Goal: Download file/media

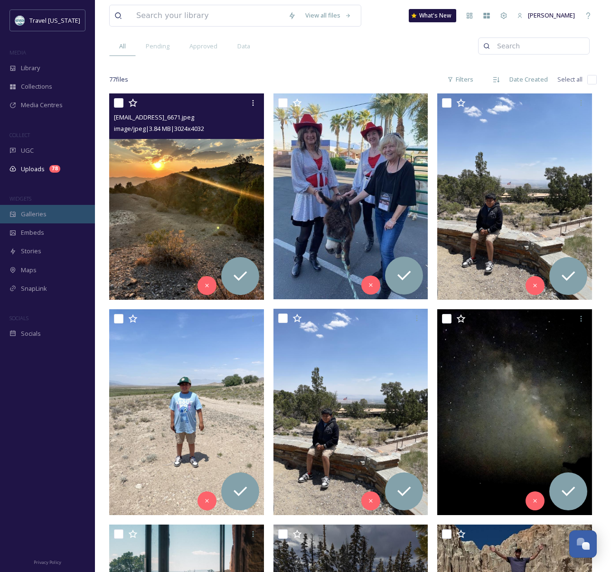
scroll to position [152, 0]
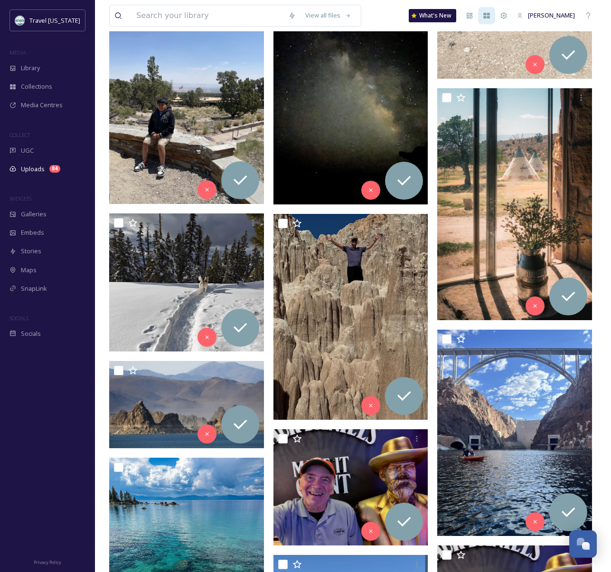
scroll to position [733, 0]
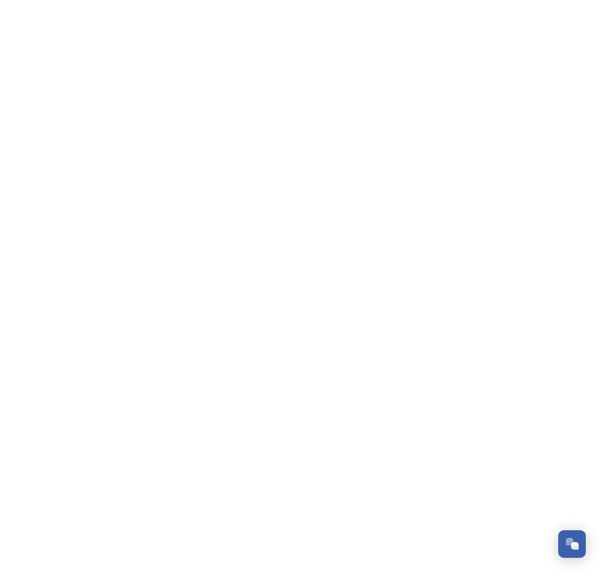
scroll to position [152, 0]
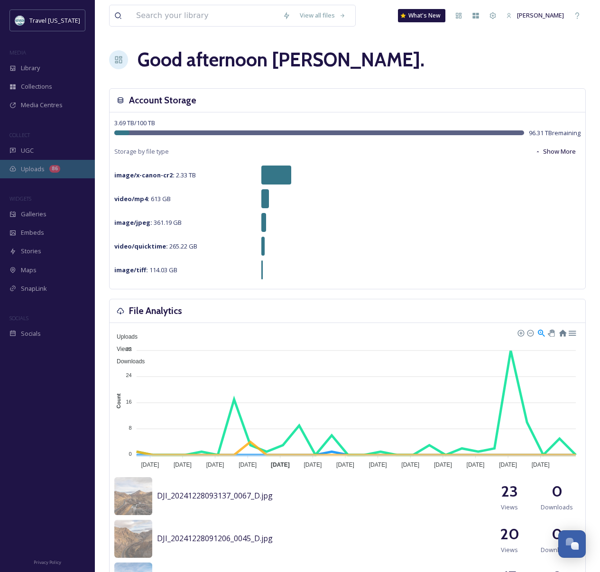
click at [20, 171] on div "Uploads 86" at bounding box center [47, 169] width 95 height 19
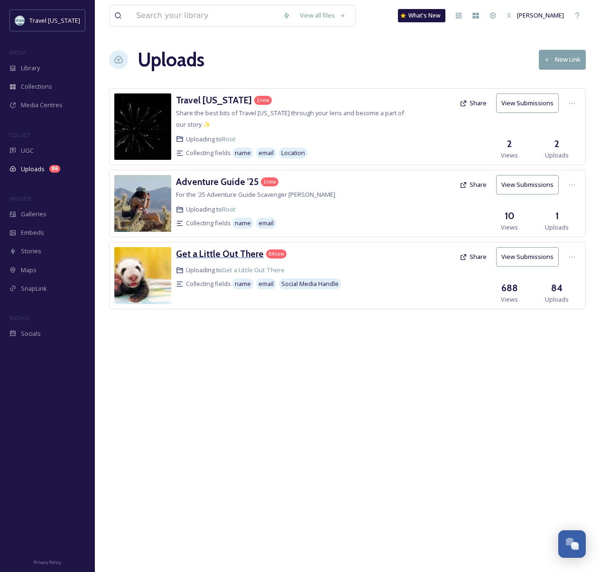
click at [230, 254] on h3 "Get a Little Out There" at bounding box center [220, 253] width 88 height 11
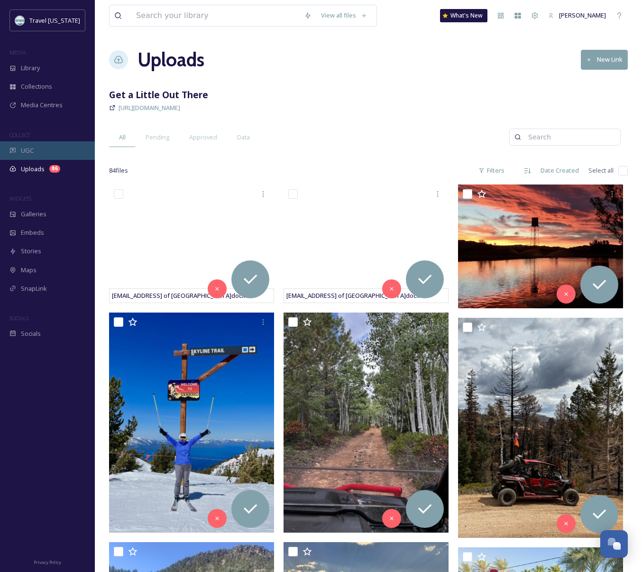
click at [30, 144] on div "UGC" at bounding box center [47, 150] width 95 height 19
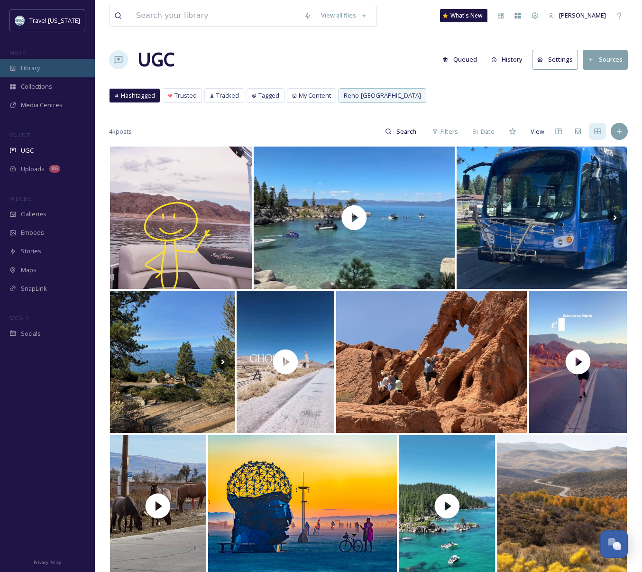
click at [29, 62] on div "Library" at bounding box center [47, 68] width 95 height 19
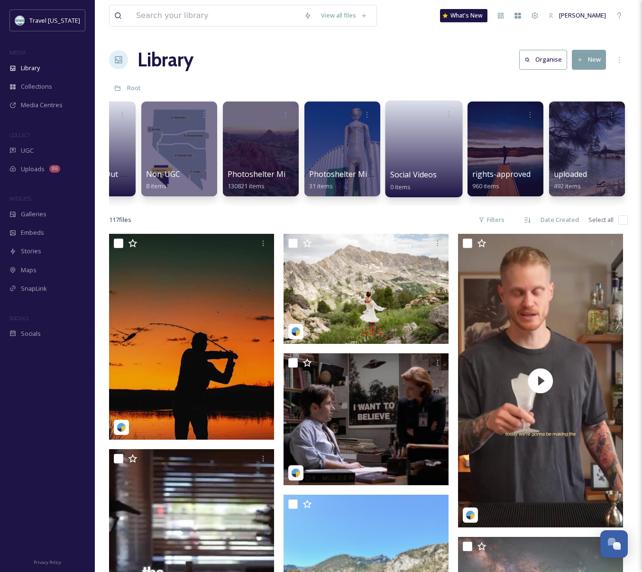
scroll to position [0, 132]
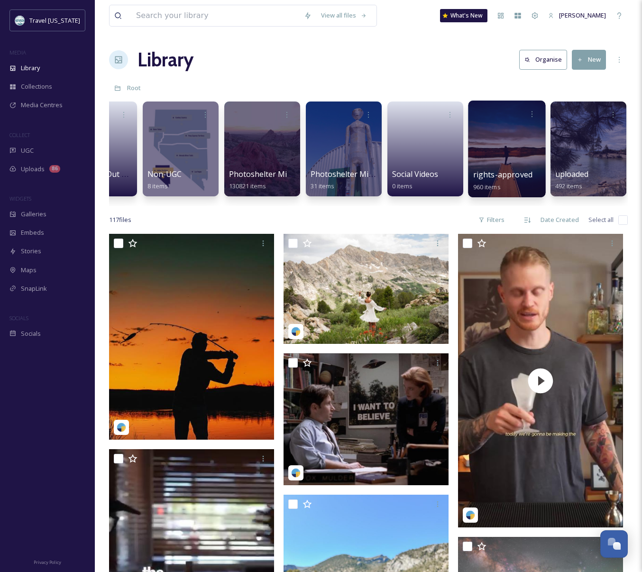
click at [474, 144] on div at bounding box center [506, 149] width 77 height 97
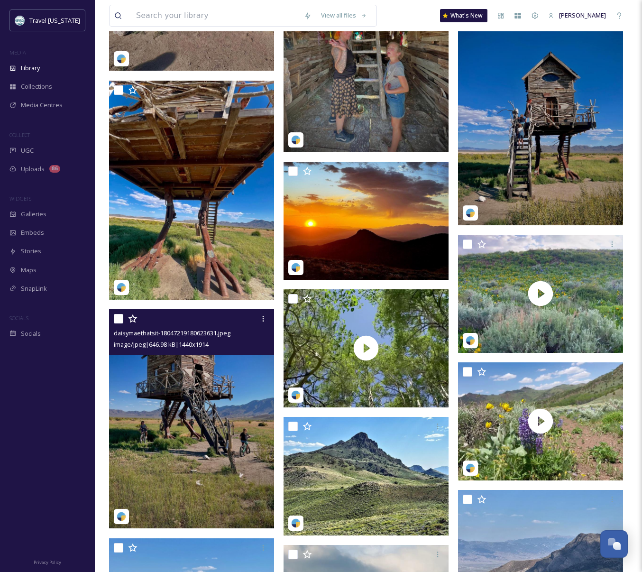
scroll to position [3306, 0]
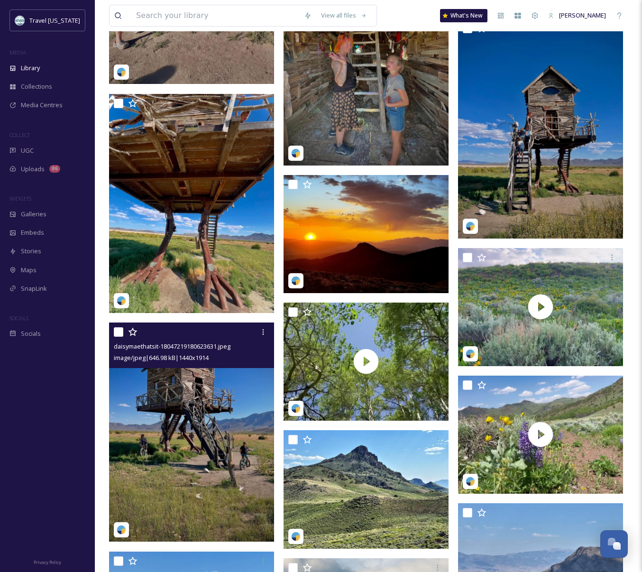
click at [196, 420] on img at bounding box center [191, 432] width 165 height 219
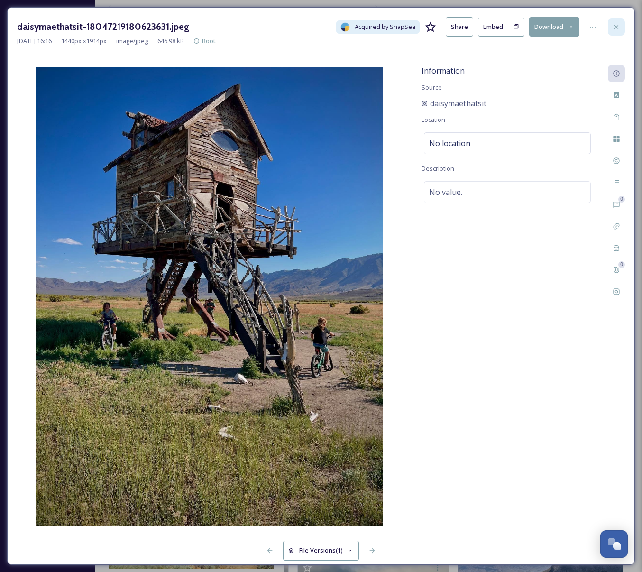
click at [600, 23] on icon at bounding box center [617, 27] width 8 height 8
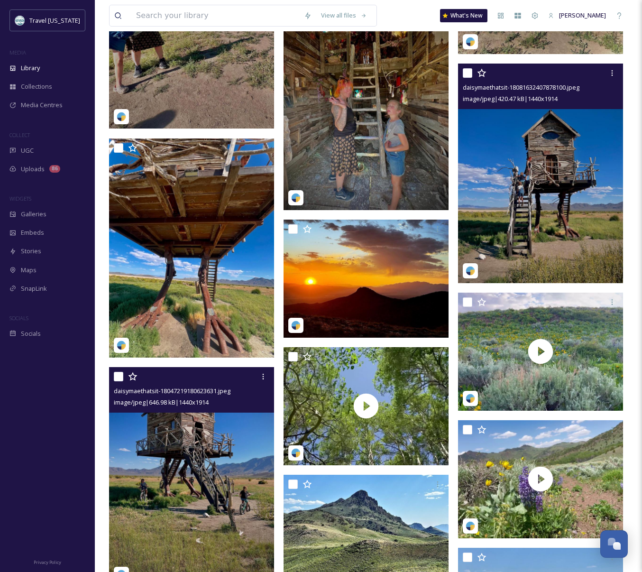
scroll to position [3242, 0]
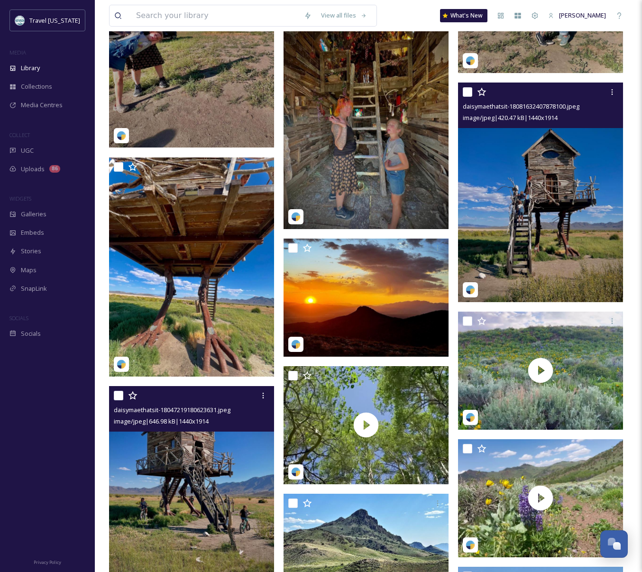
click at [526, 214] on img at bounding box center [540, 192] width 165 height 219
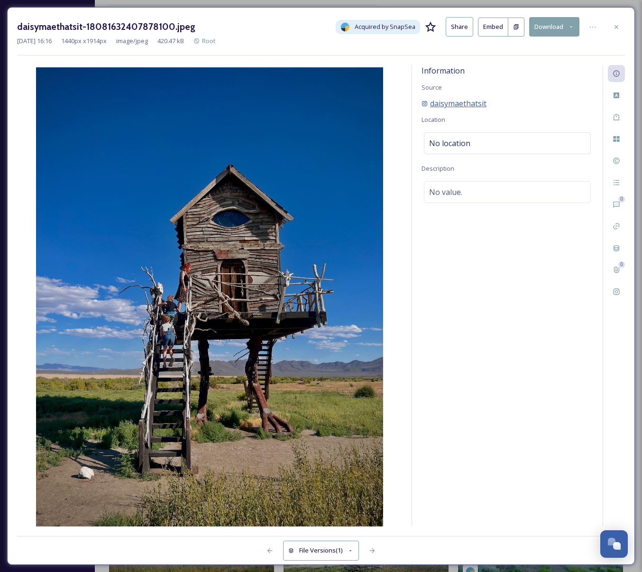
click at [472, 99] on span "daisymaethatsit" at bounding box center [458, 103] width 56 height 11
click at [560, 23] on button "Download" at bounding box center [554, 26] width 50 height 19
click at [518, 50] on span "Download Original (1440 x 1914)" at bounding box center [530, 48] width 90 height 9
drag, startPoint x: 507, startPoint y: 104, endPoint x: 432, endPoint y: 104, distance: 74.5
click at [432, 104] on div "daisymaethatsit" at bounding box center [508, 103] width 172 height 11
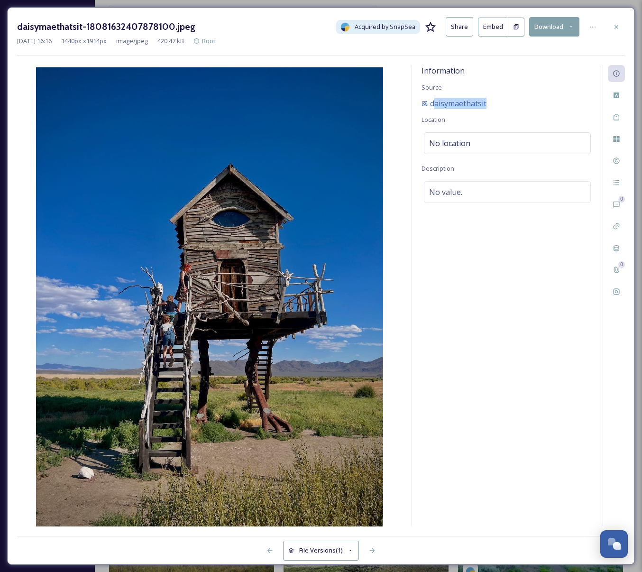
click at [432, 104] on span "daisymaethatsit" at bounding box center [458, 103] width 56 height 11
click at [499, 100] on div "daisymaethatsit" at bounding box center [508, 103] width 172 height 11
drag, startPoint x: 489, startPoint y: 103, endPoint x: 431, endPoint y: 106, distance: 58.0
click at [431, 106] on div "daisymaethatsit" at bounding box center [508, 103] width 172 height 11
copy span "daisymaethatsit"
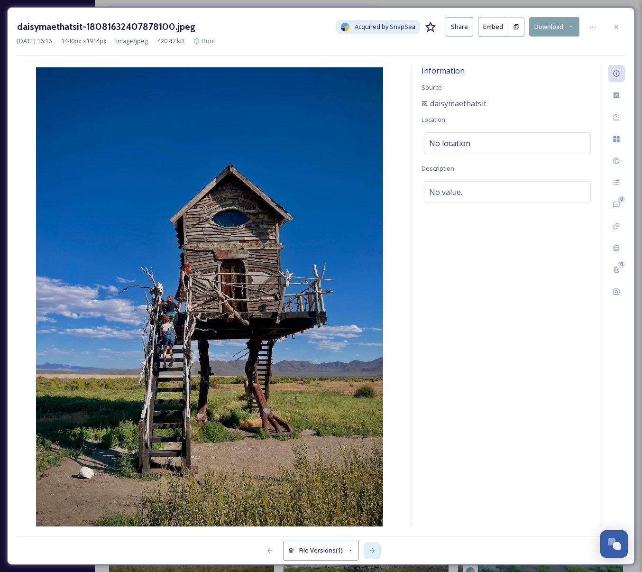
click at [372, 551] on icon at bounding box center [373, 551] width 8 height 8
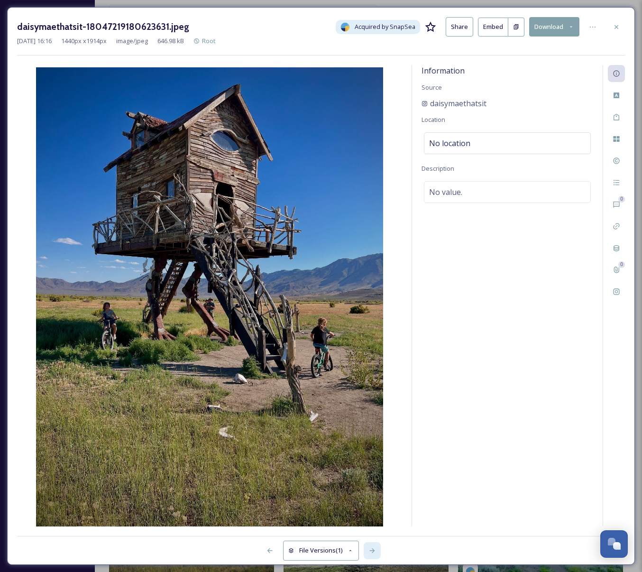
click at [372, 551] on icon at bounding box center [373, 551] width 8 height 8
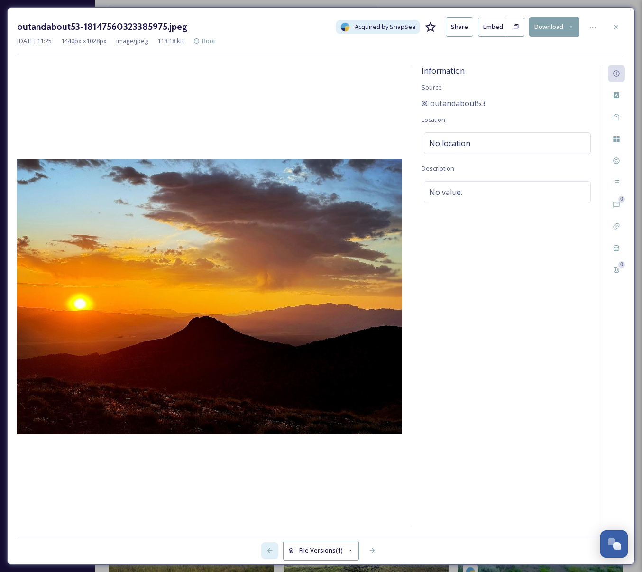
click at [267, 553] on icon at bounding box center [270, 551] width 8 height 8
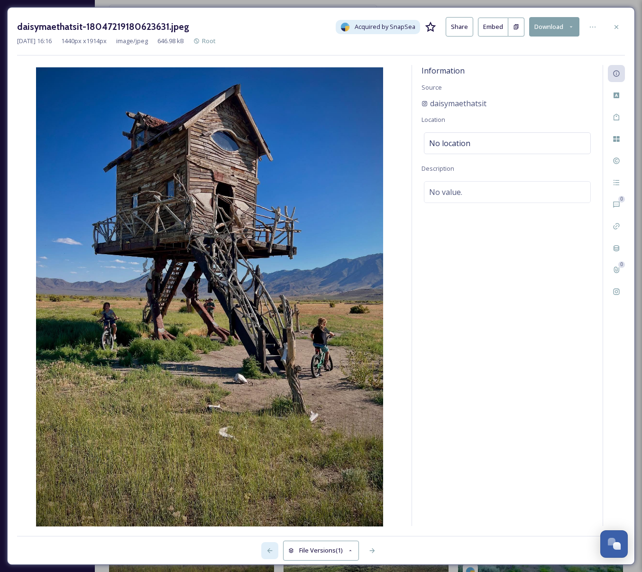
click at [267, 553] on icon at bounding box center [270, 551] width 8 height 8
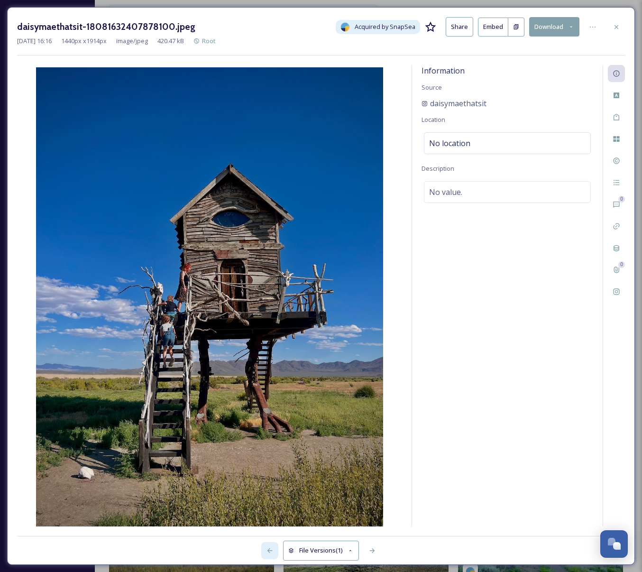
click at [267, 553] on icon at bounding box center [270, 551] width 8 height 8
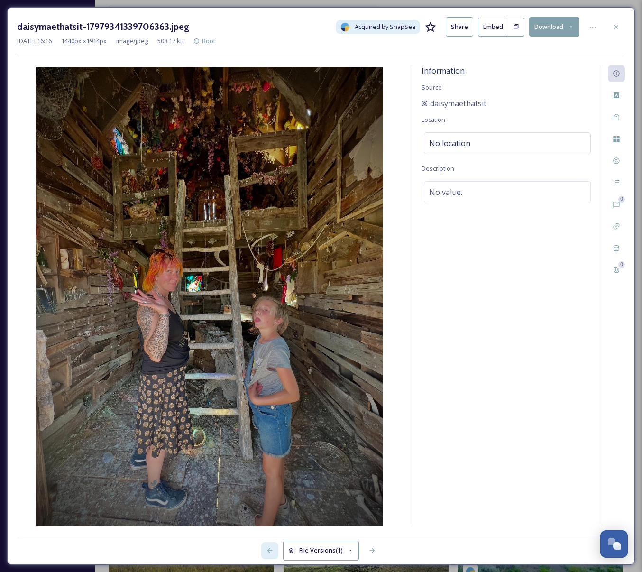
click at [267, 553] on icon at bounding box center [270, 551] width 8 height 8
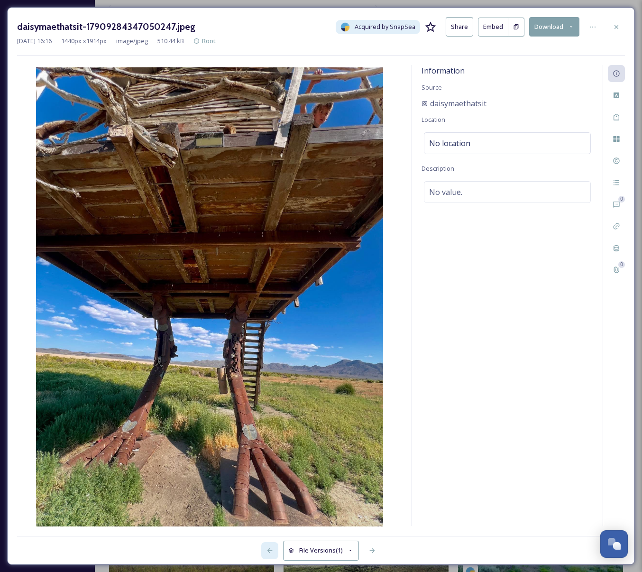
click at [267, 553] on icon at bounding box center [270, 551] width 8 height 8
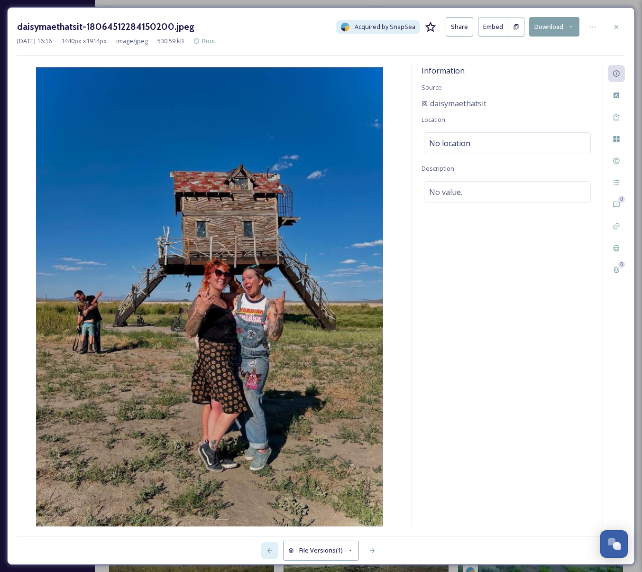
click at [267, 553] on icon at bounding box center [270, 551] width 8 height 8
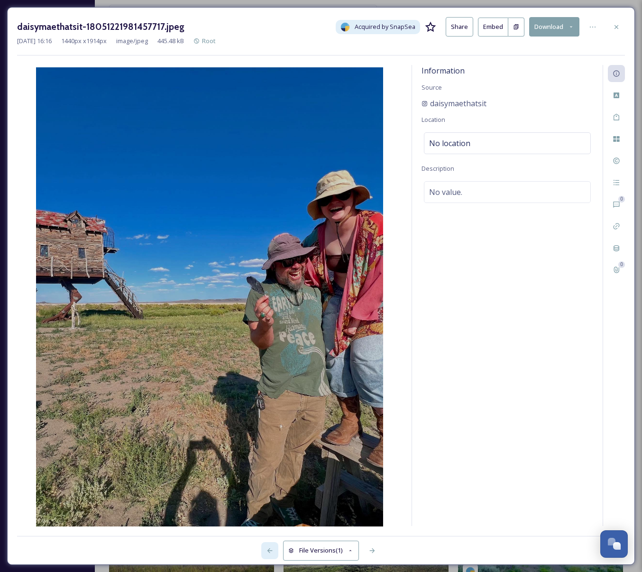
click at [267, 553] on icon at bounding box center [270, 551] width 8 height 8
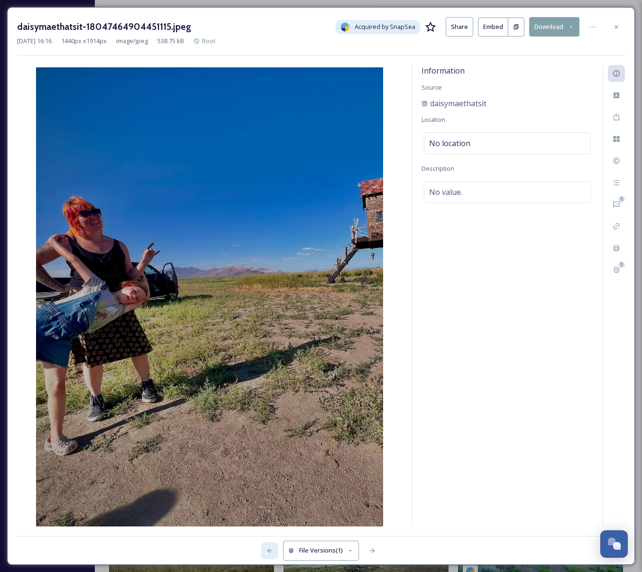
click at [267, 553] on icon at bounding box center [270, 551] width 8 height 8
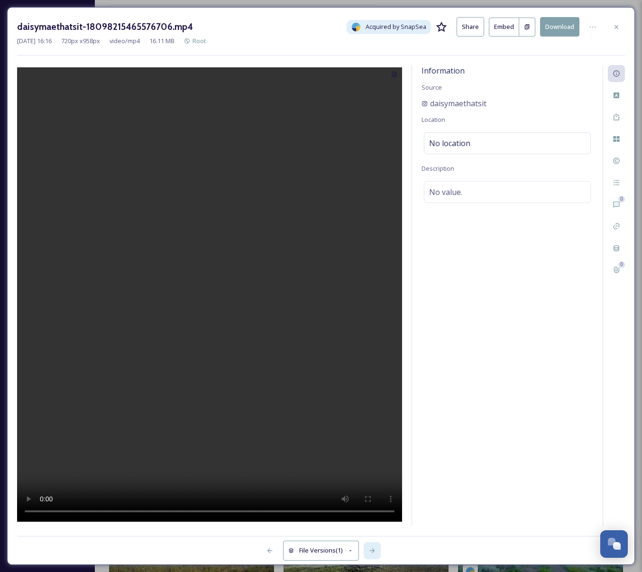
click at [377, 551] on div at bounding box center [372, 550] width 17 height 17
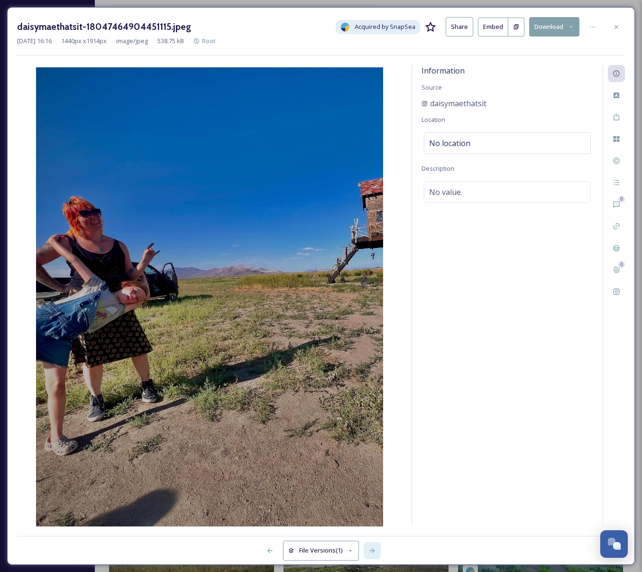
click at [377, 551] on div at bounding box center [372, 550] width 17 height 17
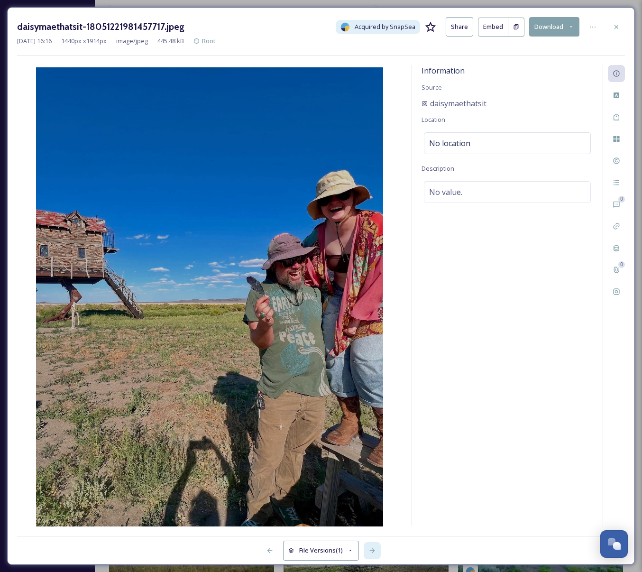
click at [377, 550] on div at bounding box center [372, 550] width 17 height 17
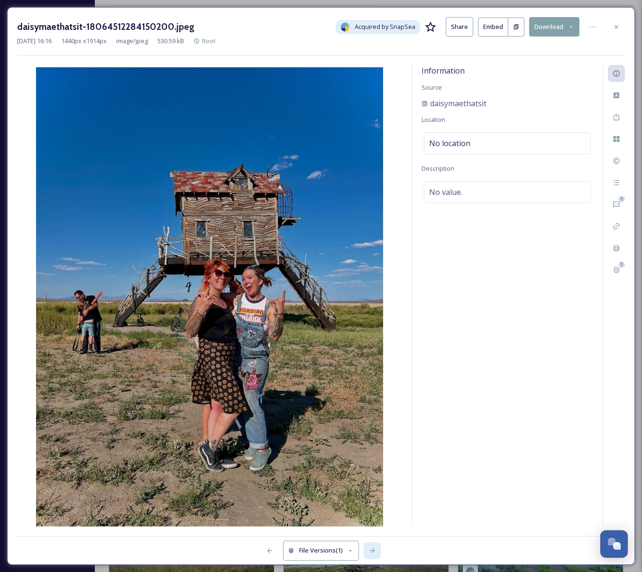
click at [377, 550] on div at bounding box center [372, 550] width 17 height 17
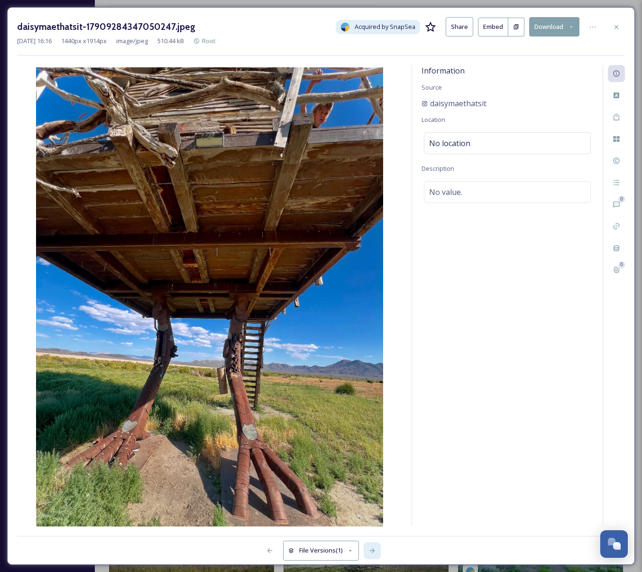
click at [377, 550] on div at bounding box center [372, 550] width 17 height 17
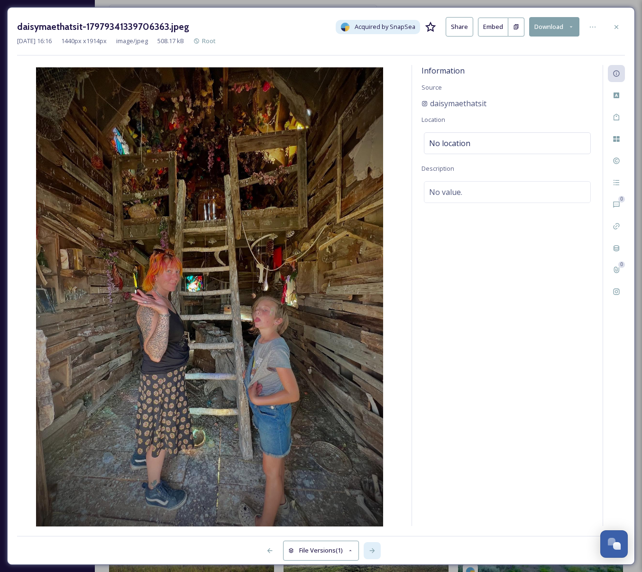
click at [377, 550] on div at bounding box center [372, 550] width 17 height 17
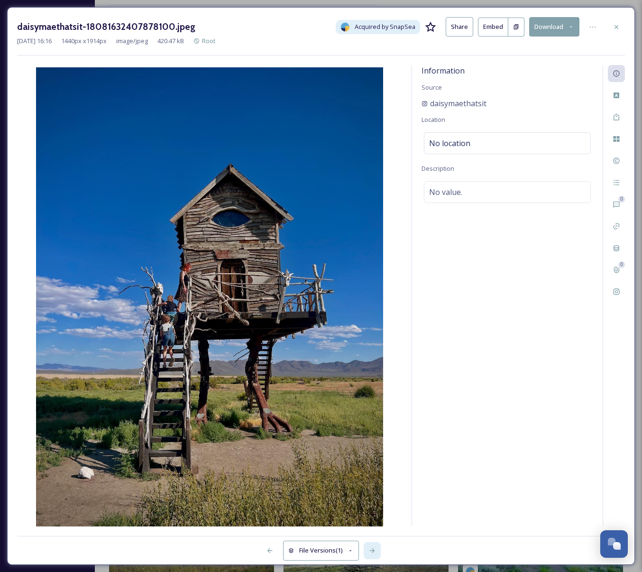
click at [377, 550] on div at bounding box center [372, 550] width 17 height 17
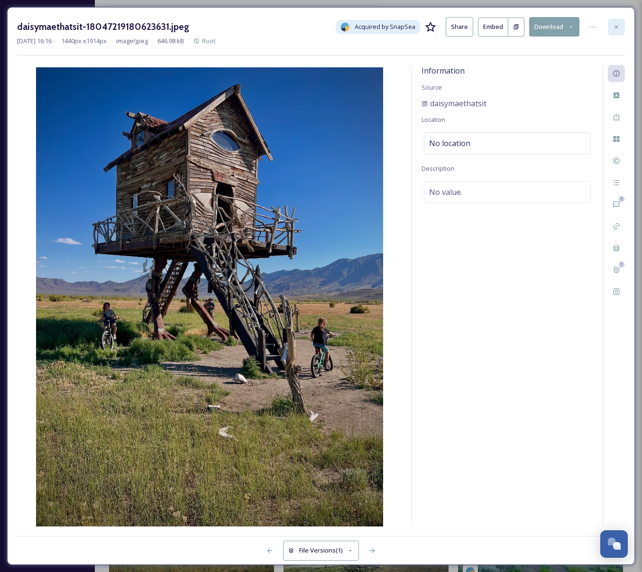
click at [600, 28] on icon at bounding box center [617, 27] width 8 height 8
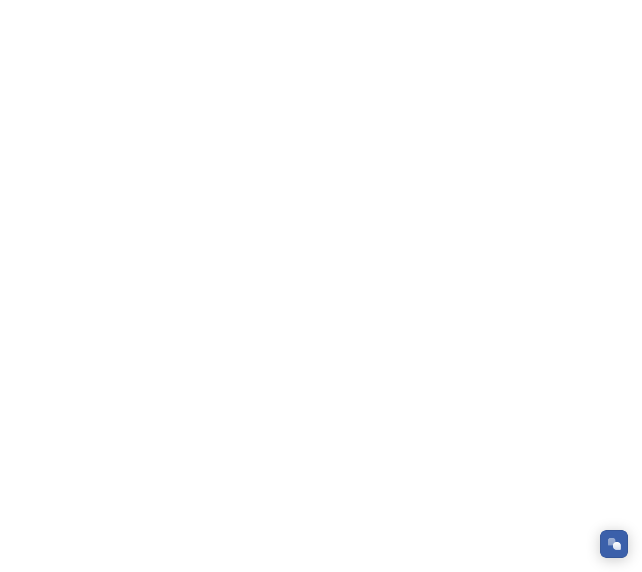
scroll to position [152, 0]
